Goal: Information Seeking & Learning: Learn about a topic

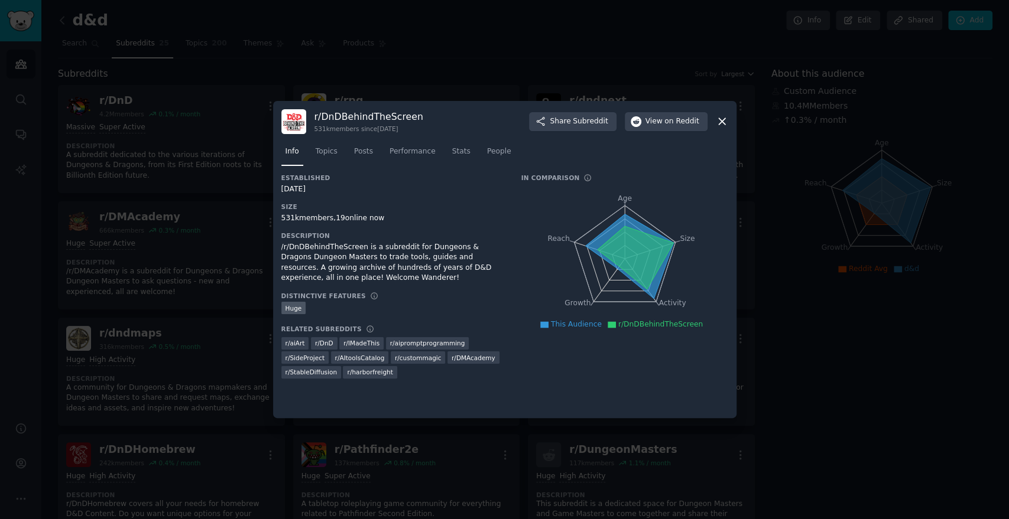
click at [150, 265] on div at bounding box center [504, 259] width 1009 height 519
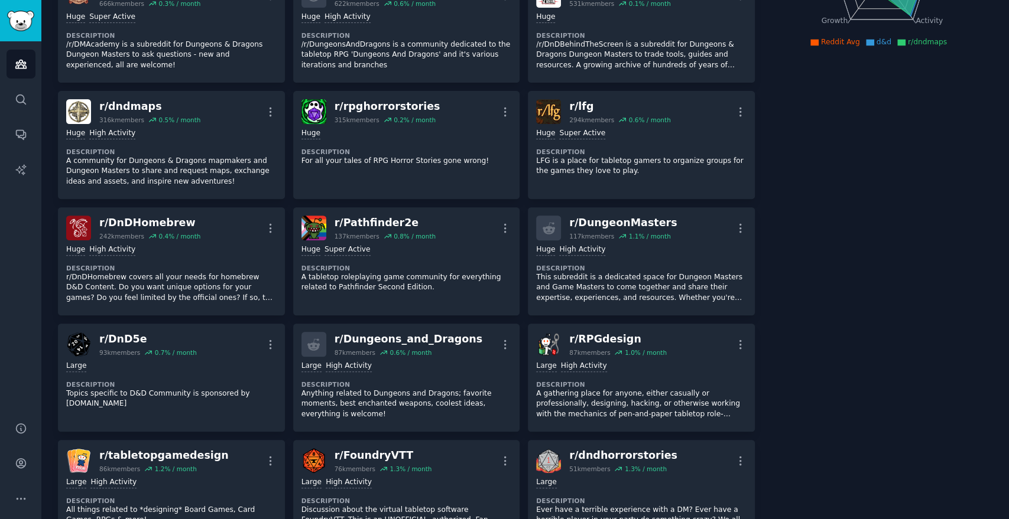
scroll to position [262, 0]
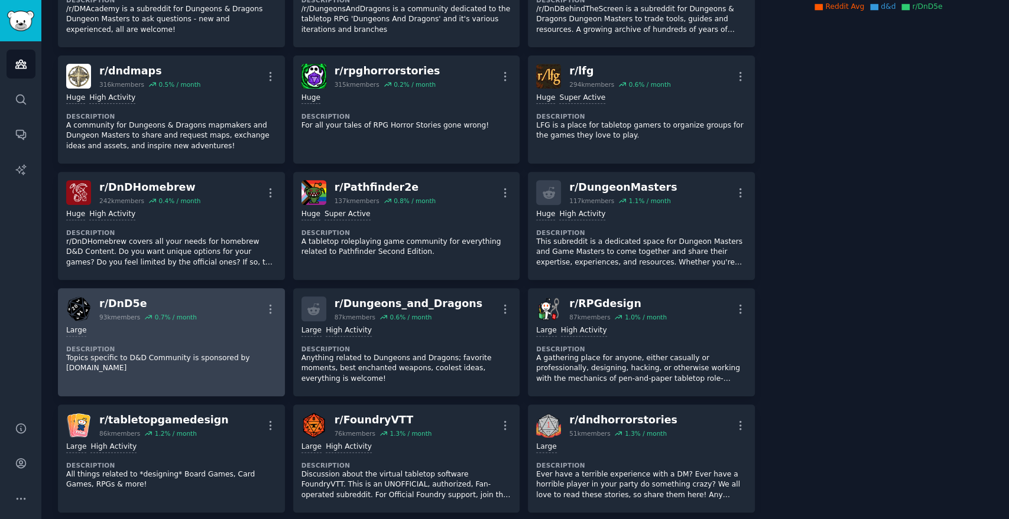
click at [161, 300] on div "r/ DnD5e" at bounding box center [148, 304] width 98 height 15
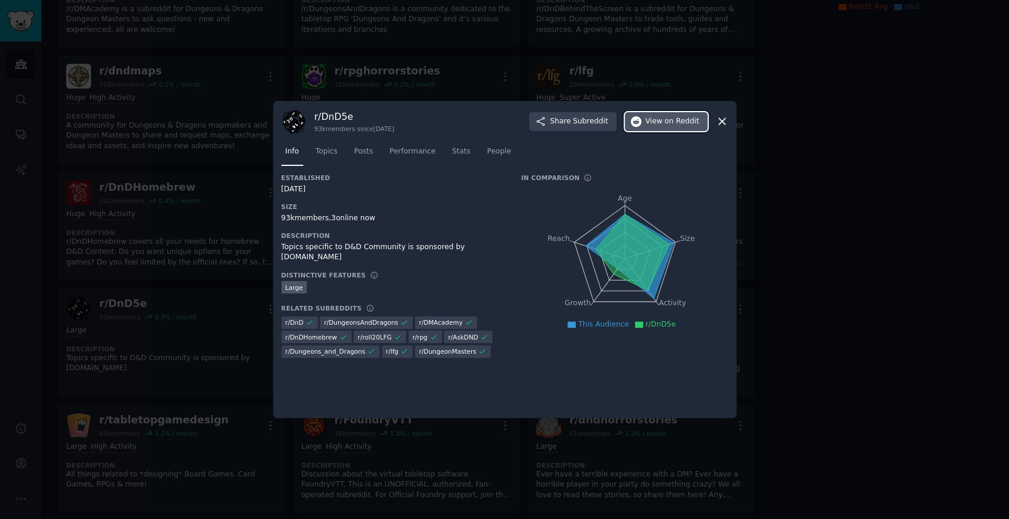
click at [646, 121] on button "View on Reddit" at bounding box center [666, 121] width 83 height 19
click at [245, 366] on div at bounding box center [504, 259] width 1009 height 519
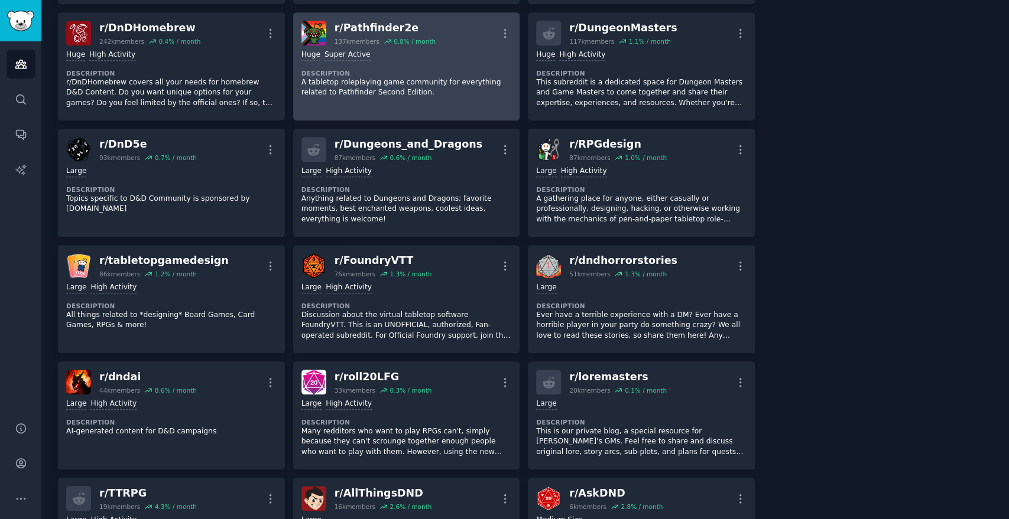
scroll to position [459, 0]
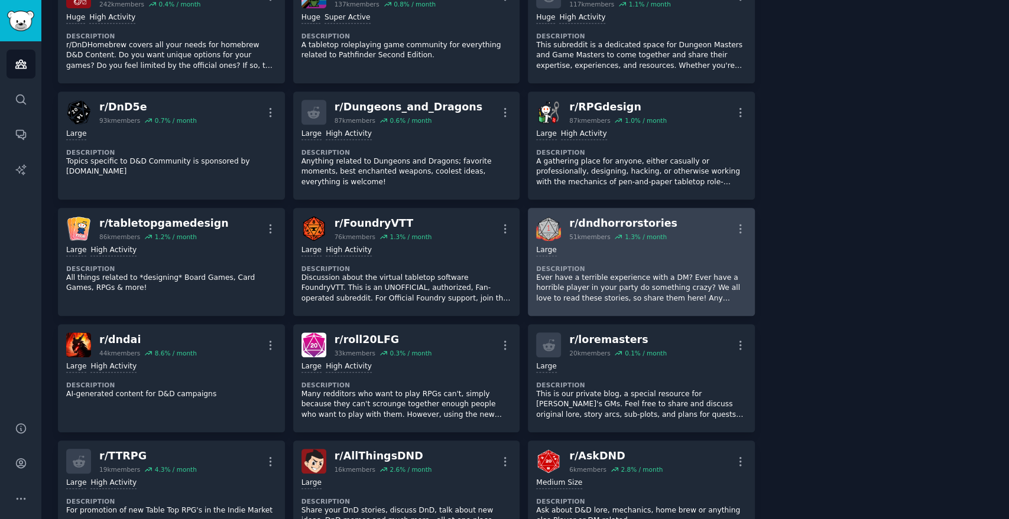
click at [660, 224] on div "r/ dndhorrorstories 51k members 1.3 % / month More" at bounding box center [641, 228] width 210 height 25
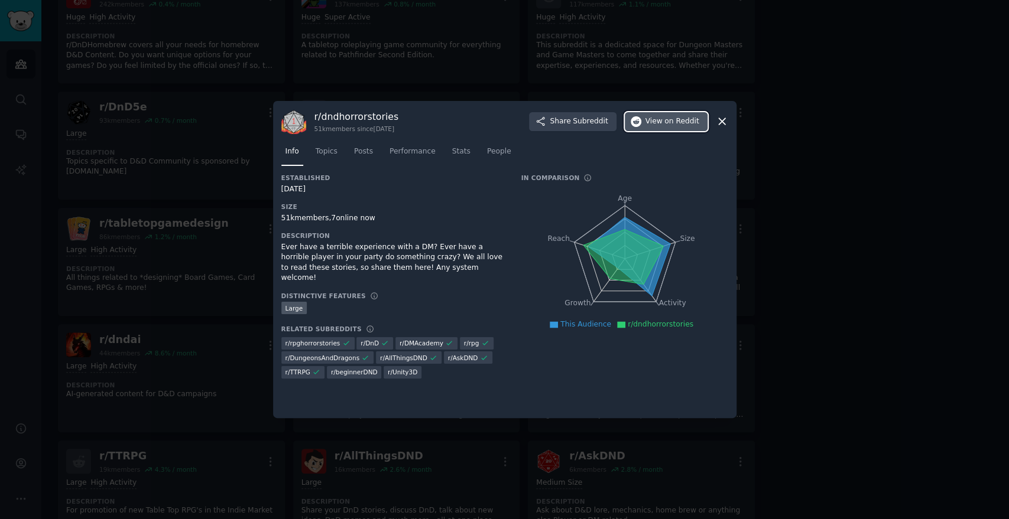
click at [653, 121] on span "View on Reddit" at bounding box center [672, 121] width 54 height 11
click at [882, 358] on div at bounding box center [504, 259] width 1009 height 519
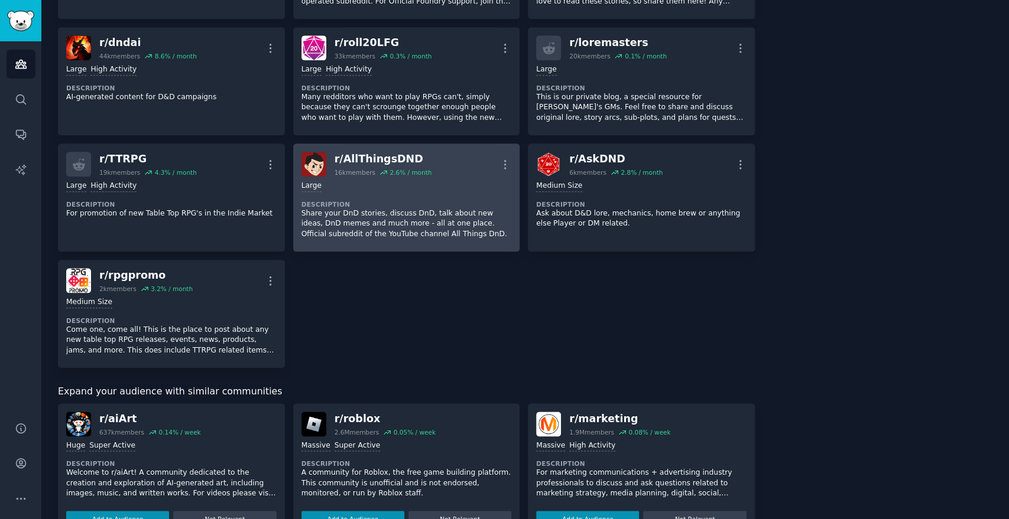
scroll to position [722, 0]
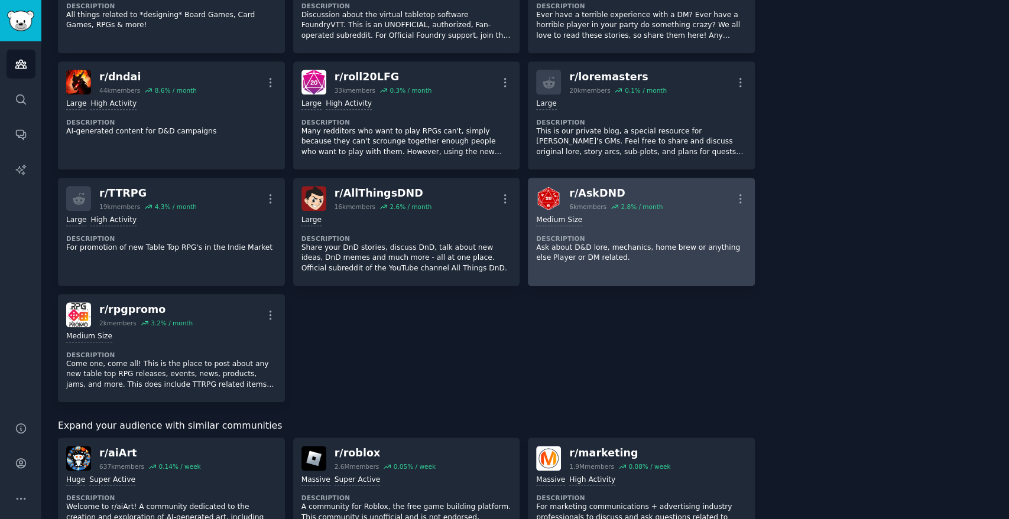
click at [583, 196] on div "r/ AskDND" at bounding box center [615, 193] width 93 height 15
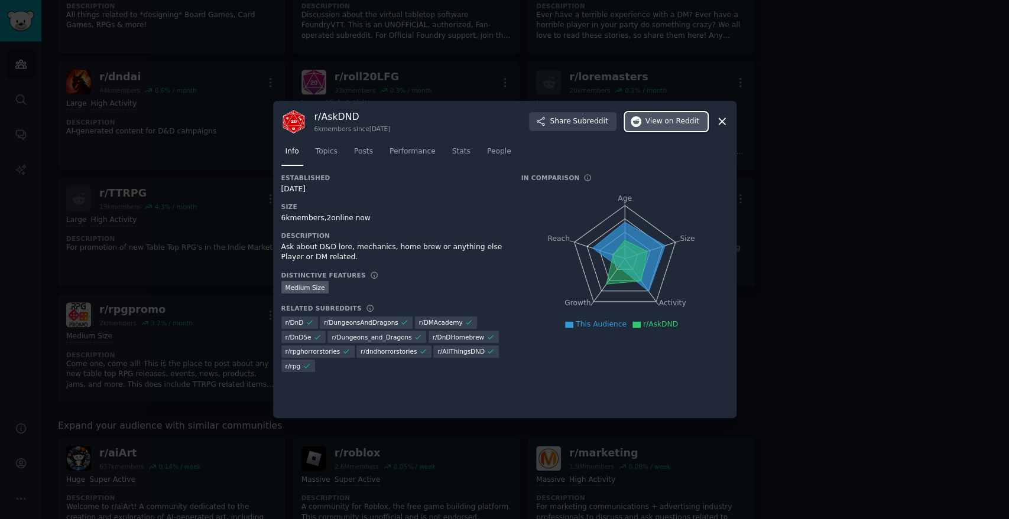
click at [641, 119] on icon "button" at bounding box center [636, 121] width 11 height 11
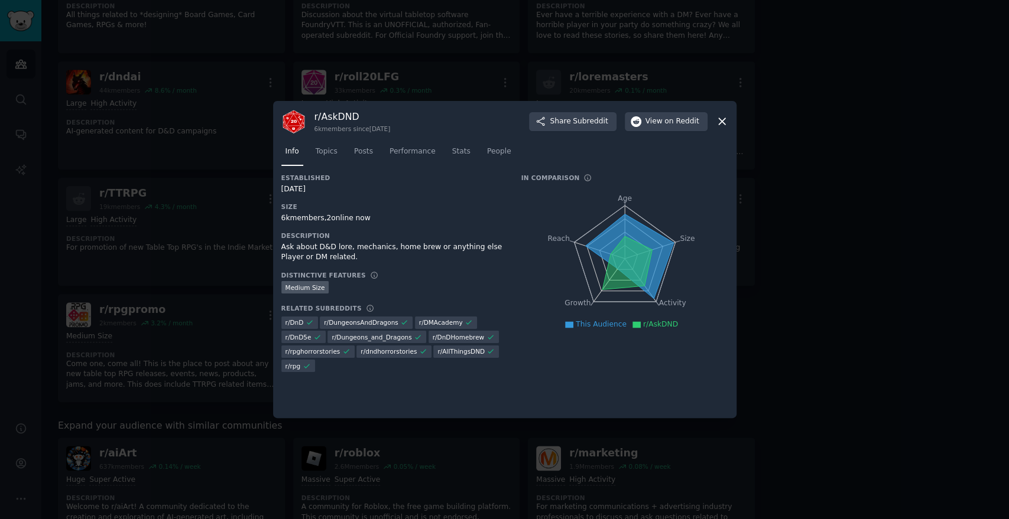
click at [482, 44] on div at bounding box center [504, 259] width 1009 height 519
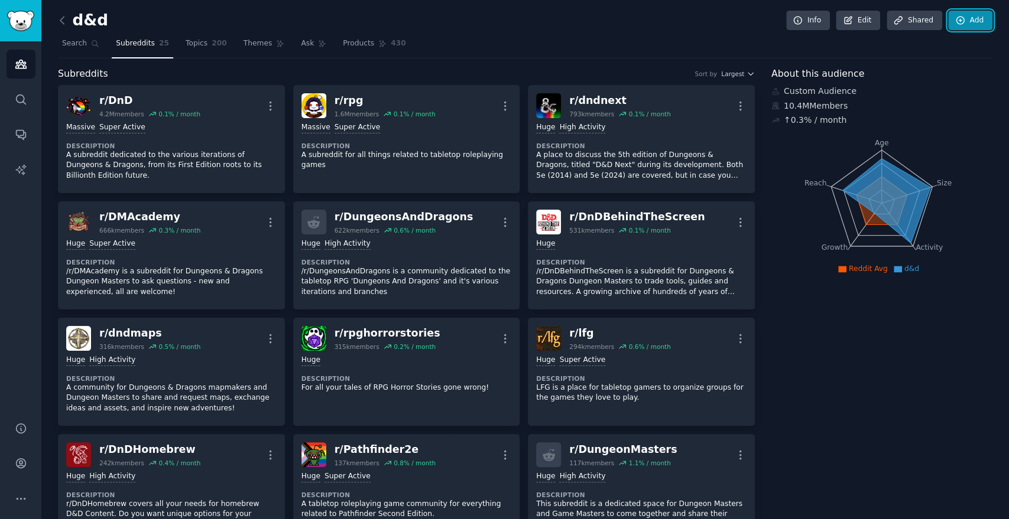
click at [954, 14] on link "Add" at bounding box center [970, 21] width 44 height 20
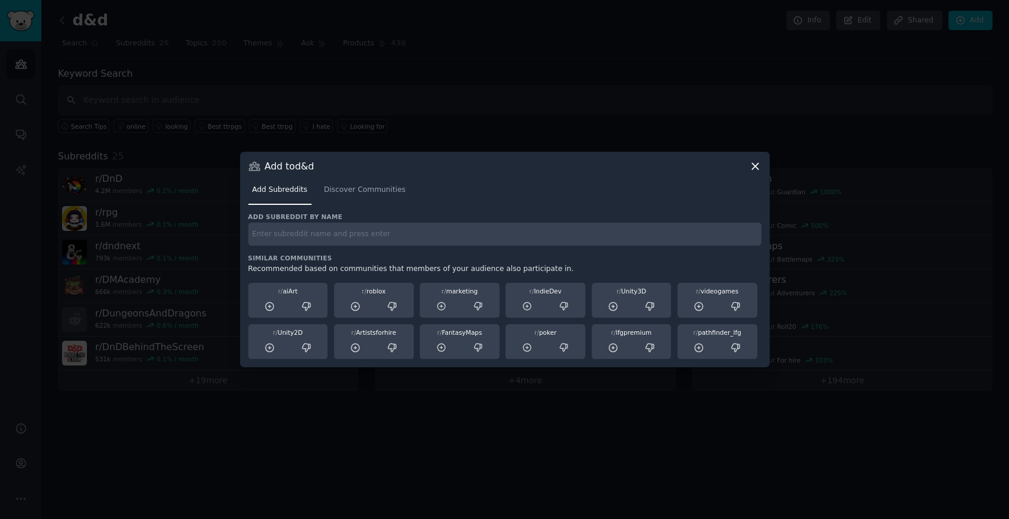
click at [412, 58] on div at bounding box center [504, 259] width 1009 height 519
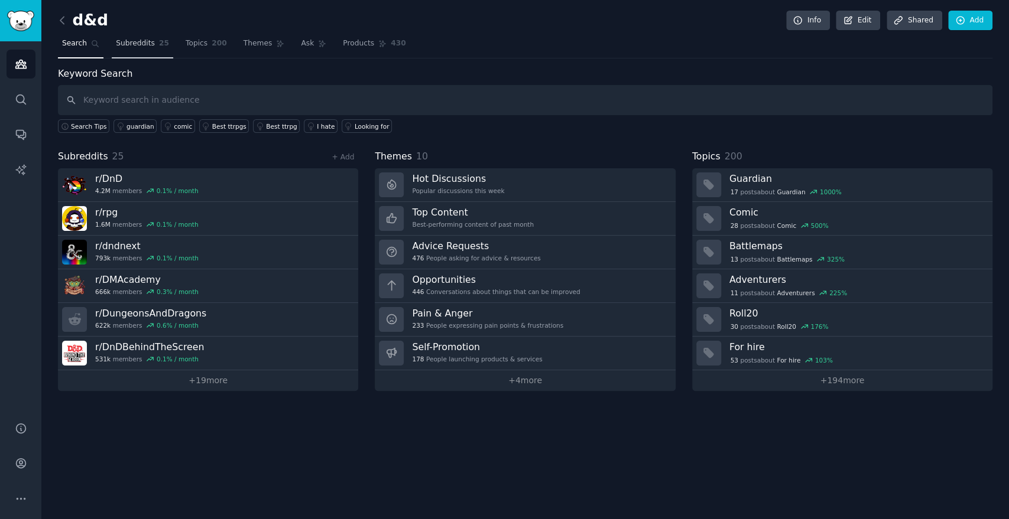
click at [152, 56] on link "Subreddits 25" at bounding box center [142, 46] width 61 height 24
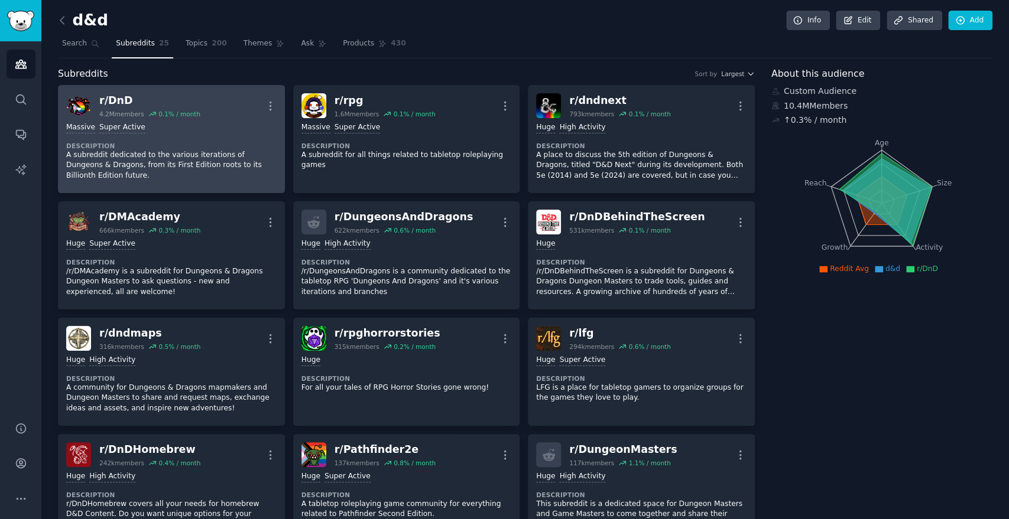
click at [99, 106] on div "r/ DnD" at bounding box center [149, 100] width 101 height 15
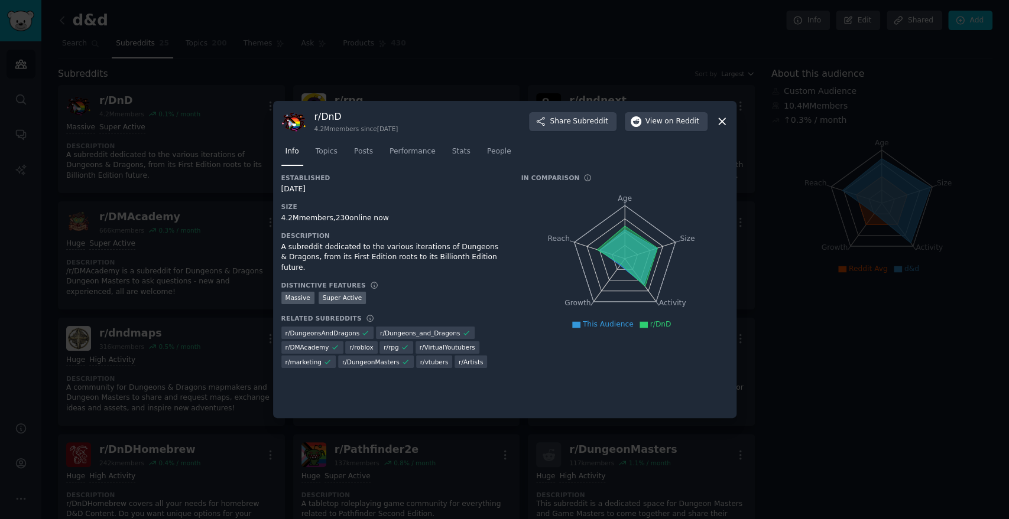
click at [134, 181] on div at bounding box center [504, 259] width 1009 height 519
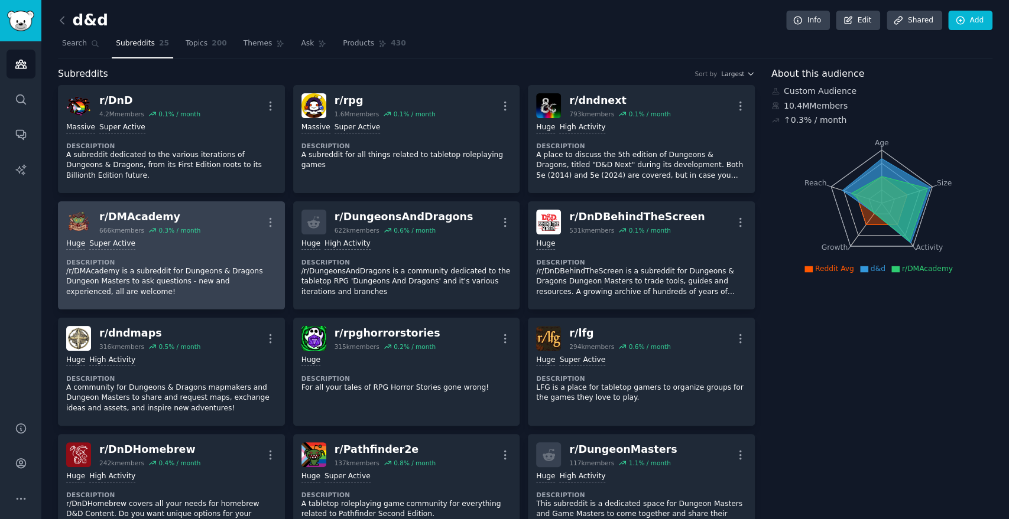
click at [151, 222] on div "r/ DMAcademy" at bounding box center [149, 217] width 101 height 15
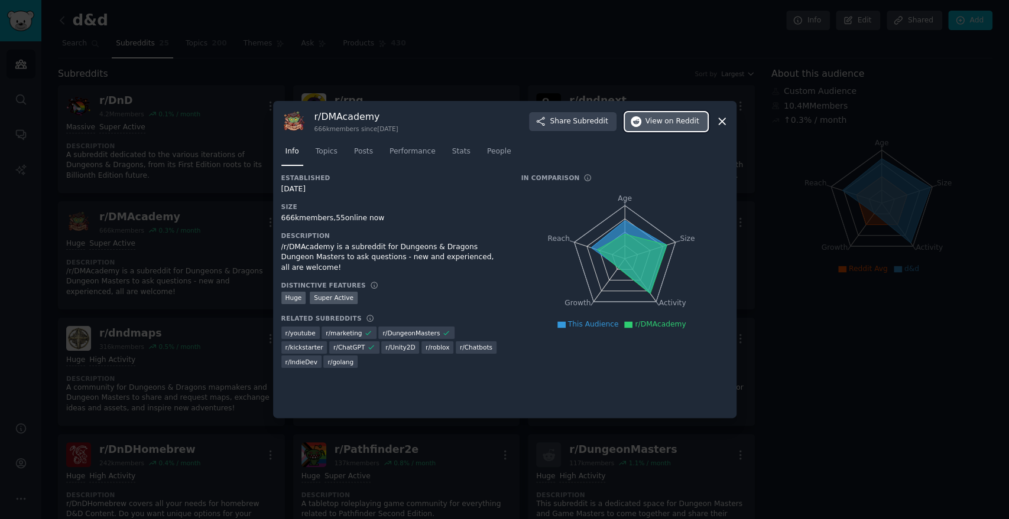
click at [641, 121] on icon "button" at bounding box center [636, 121] width 11 height 11
